Goal: Information Seeking & Learning: Learn about a topic

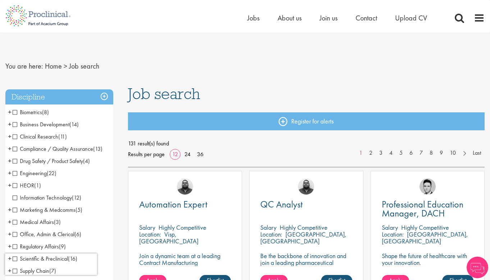
click at [13, 137] on span "Clinical Research" at bounding box center [36, 137] width 46 height 8
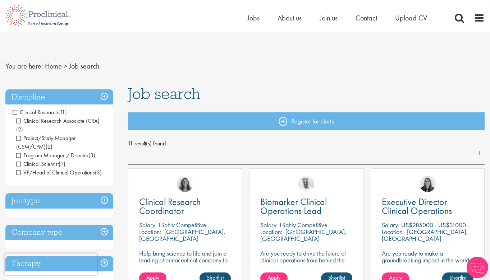
click at [106, 94] on h3 "Discipline" at bounding box center [59, 97] width 108 height 15
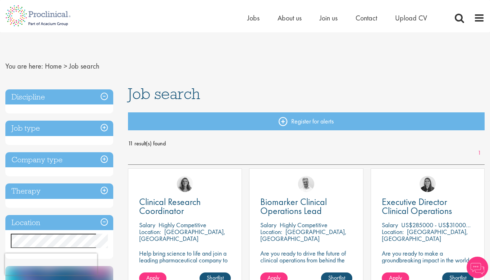
click at [106, 94] on h3 "Discipline" at bounding box center [59, 97] width 108 height 15
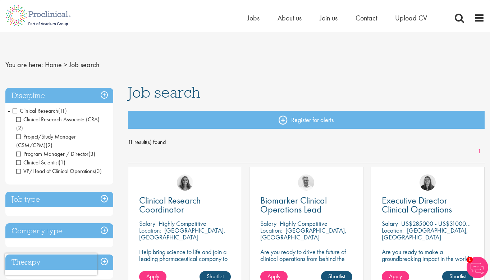
scroll to position [1, 0]
click at [19, 109] on span "Clinical Research" at bounding box center [36, 111] width 46 height 8
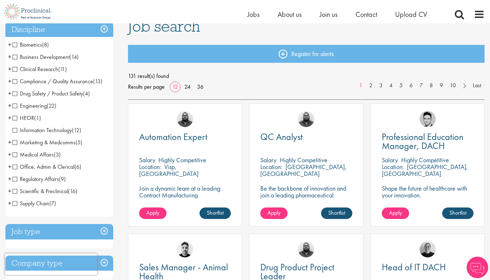
scroll to position [58, 0]
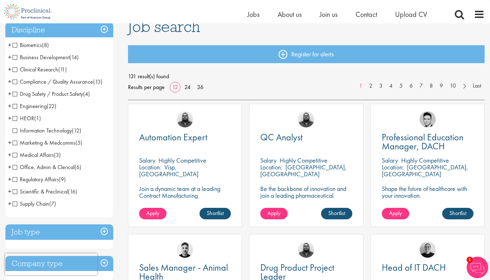
click at [14, 155] on span "Medical Affairs" at bounding box center [33, 155] width 41 height 8
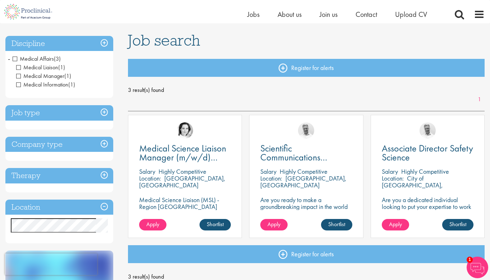
scroll to position [56, 0]
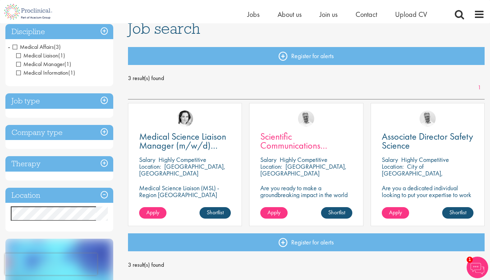
click at [278, 132] on span "Scientific Communications Manager - Oncology" at bounding box center [299, 146] width 79 height 30
click at [15, 47] on span "Medical Affairs" at bounding box center [33, 47] width 41 height 8
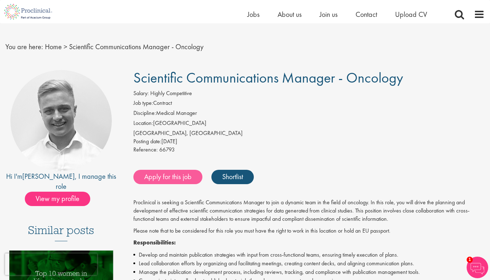
scroll to position [11, 0]
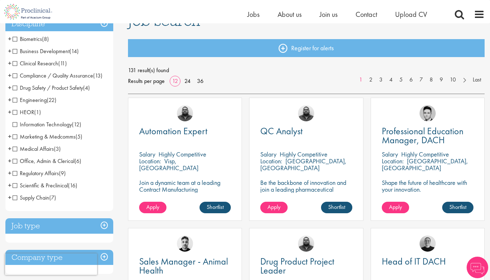
scroll to position [65, 0]
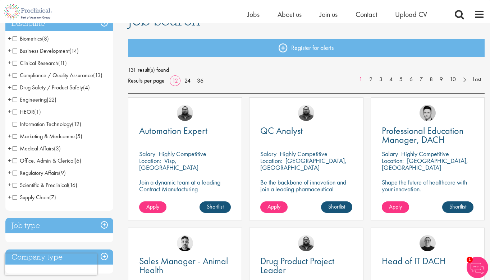
click at [15, 187] on span "Scientific & Preclinical" at bounding box center [40, 186] width 55 height 8
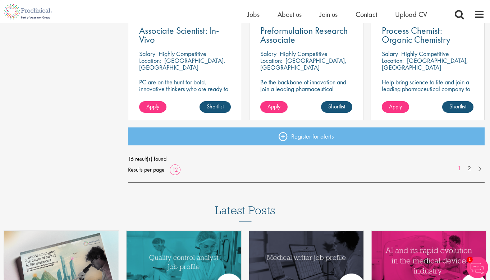
scroll to position [561, 0]
